Goal: Task Accomplishment & Management: Manage account settings

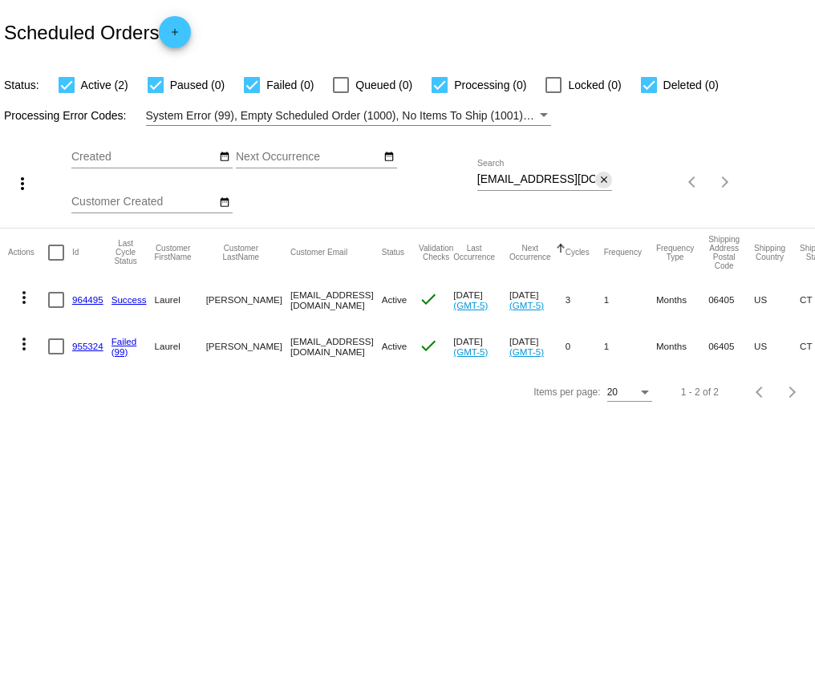
click at [604, 181] on mat-icon "close" at bounding box center [603, 180] width 11 height 13
click at [604, 181] on mat-icon "search" at bounding box center [602, 182] width 19 height 25
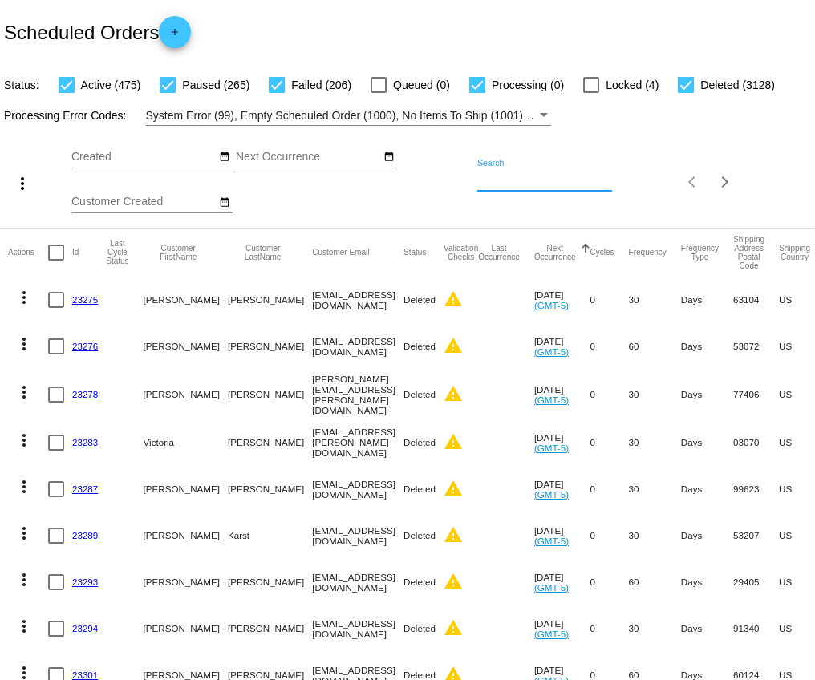
click at [543, 181] on input "Search" at bounding box center [545, 179] width 136 height 13
paste input "[EMAIL_ADDRESS][DOMAIN_NAME]"
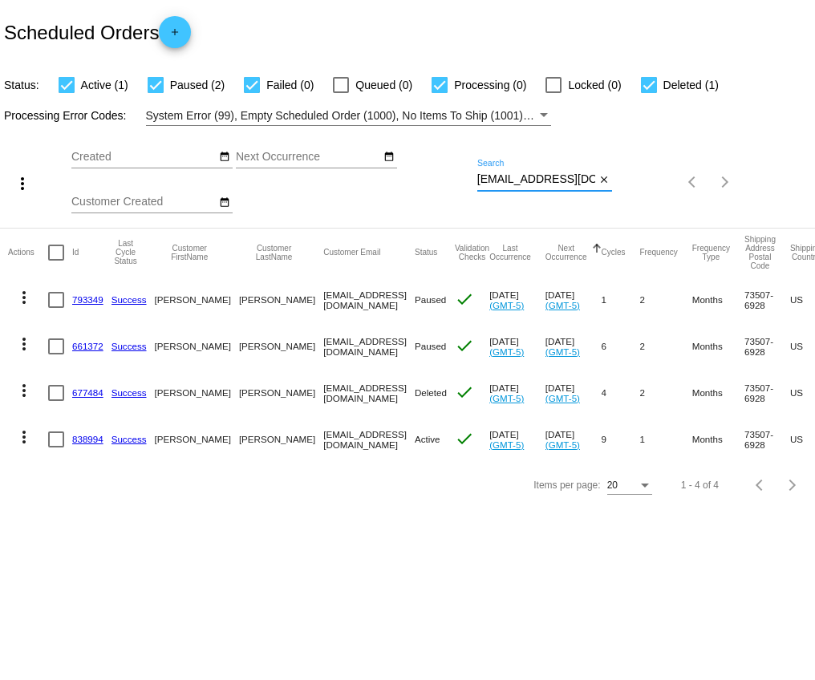
type input "[EMAIL_ADDRESS][DOMAIN_NAME]"
click at [90, 439] on link "838994" at bounding box center [87, 439] width 31 height 10
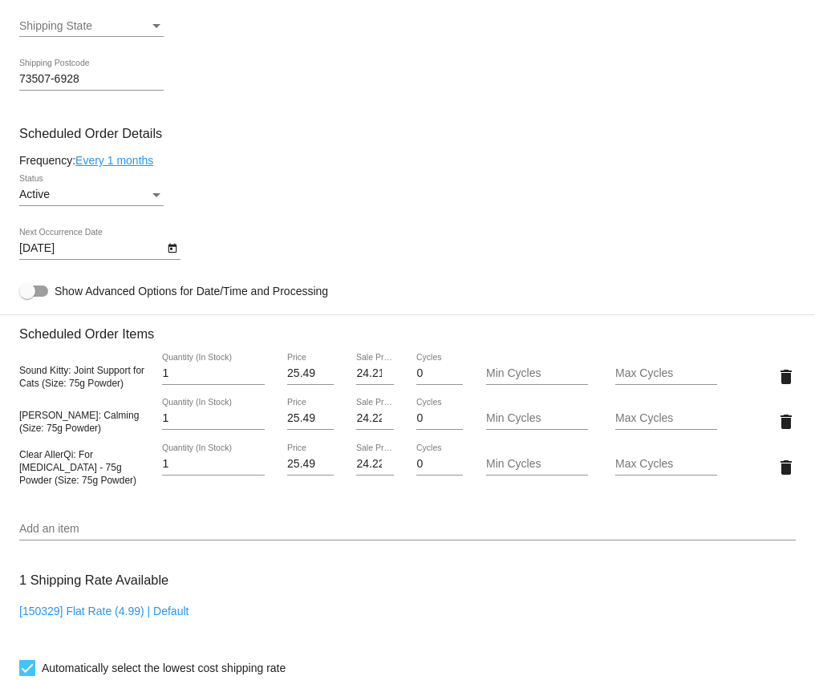
scroll to position [854, 0]
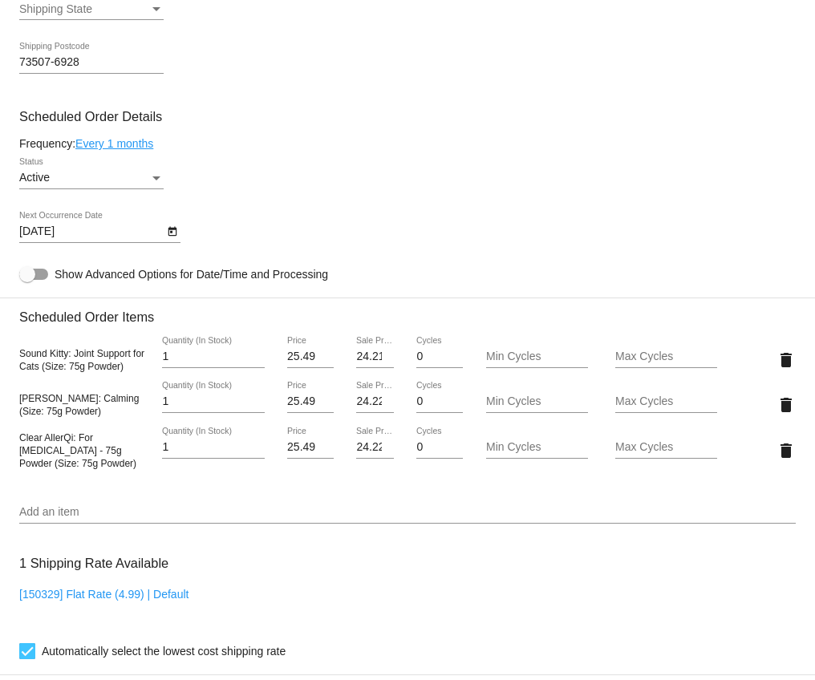
click at [170, 237] on icon "Open calendar" at bounding box center [172, 232] width 9 height 10
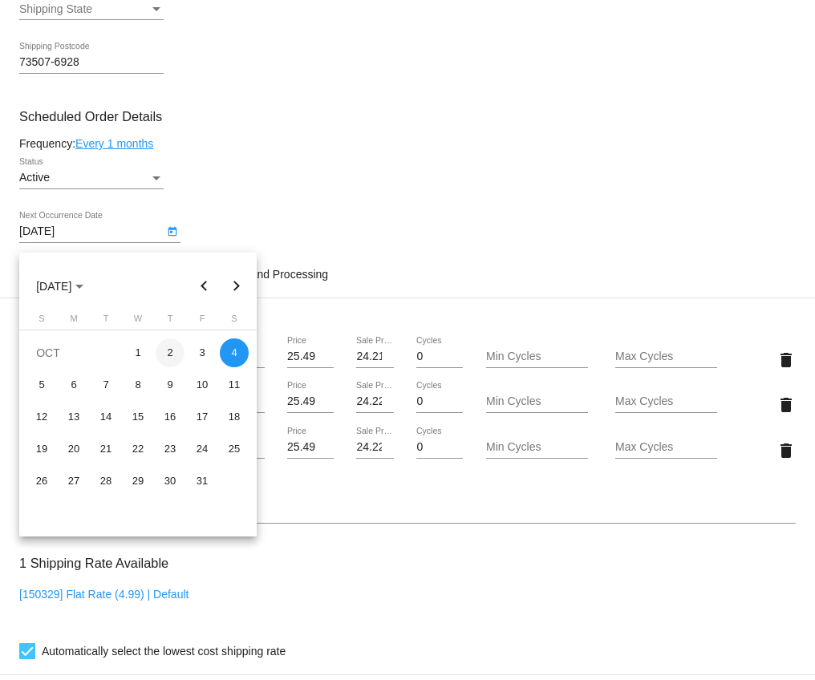
click at [171, 349] on div "2" at bounding box center [170, 353] width 29 height 29
type input "[DATE]"
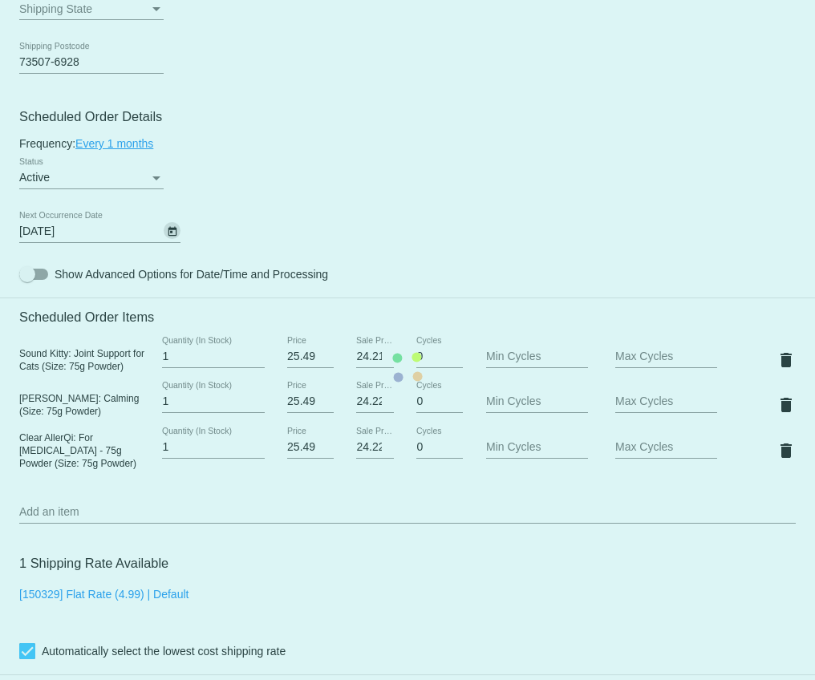
click at [271, 182] on mat-card "Customer 4295724: [PERSON_NAME] [EMAIL_ADDRESS][DOMAIN_NAME] Customer Shipping …" at bounding box center [407, 366] width 815 height 1695
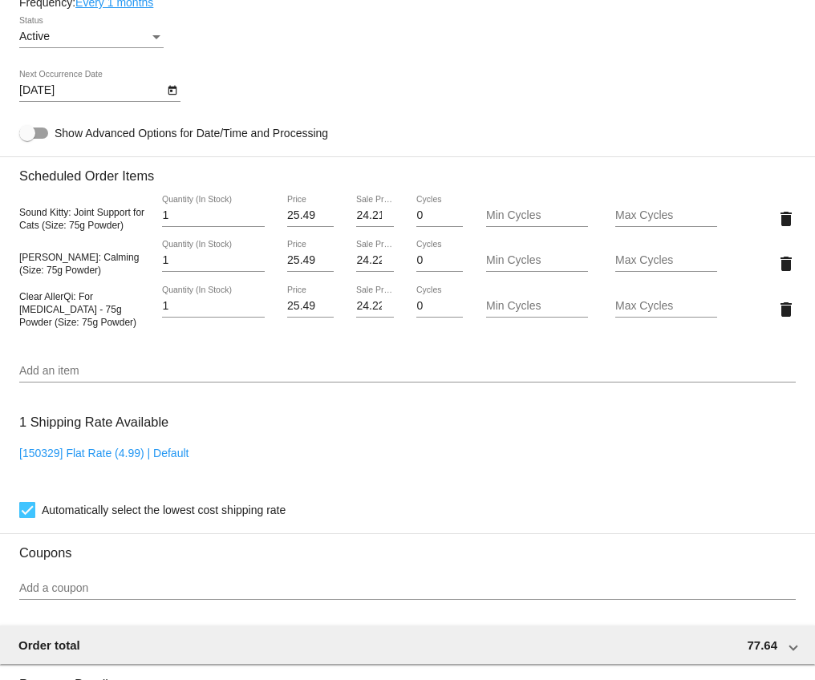
scroll to position [1403, 0]
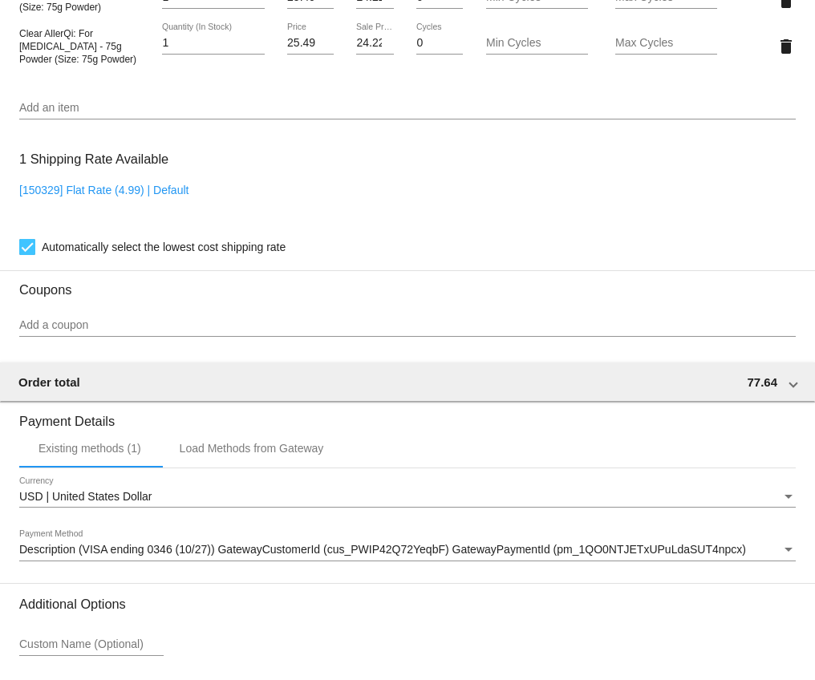
scroll to position [1286, 0]
